Goal: Navigation & Orientation: Find specific page/section

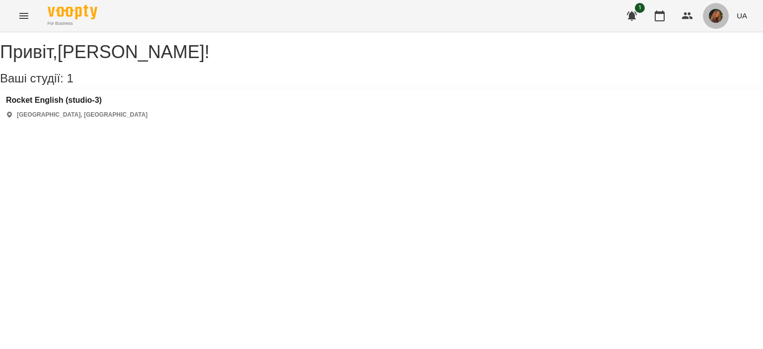
click at [712, 23] on button "button" at bounding box center [716, 16] width 26 height 26
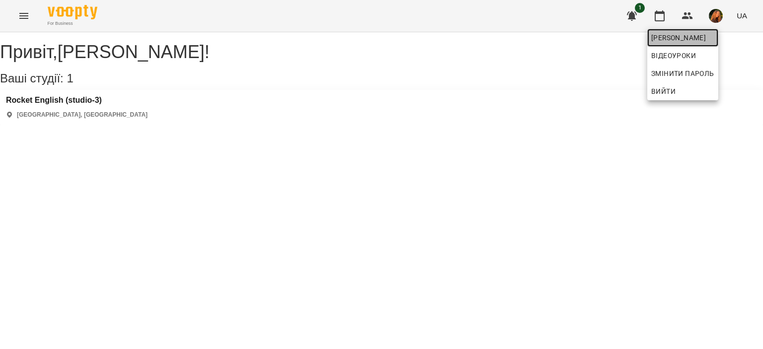
click at [701, 36] on span "[PERSON_NAME]" at bounding box center [682, 38] width 63 height 12
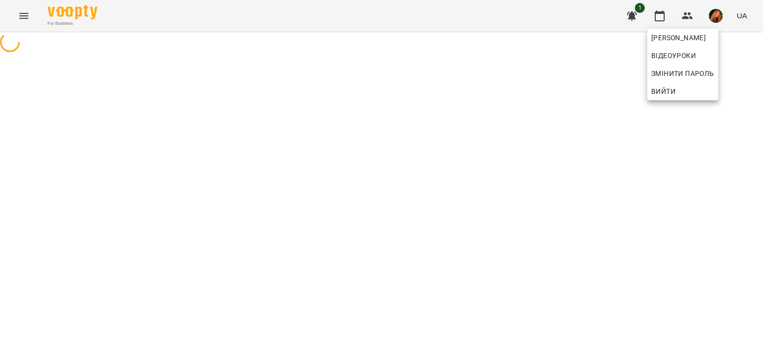
click at [701, 137] on div at bounding box center [381, 174] width 763 height 349
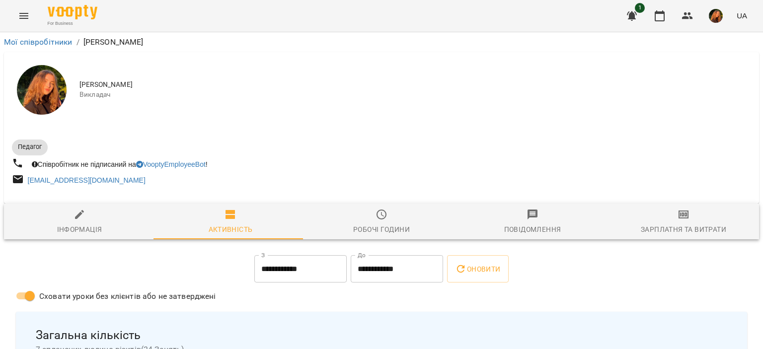
scroll to position [1442, 0]
